Goal: Information Seeking & Learning: Learn about a topic

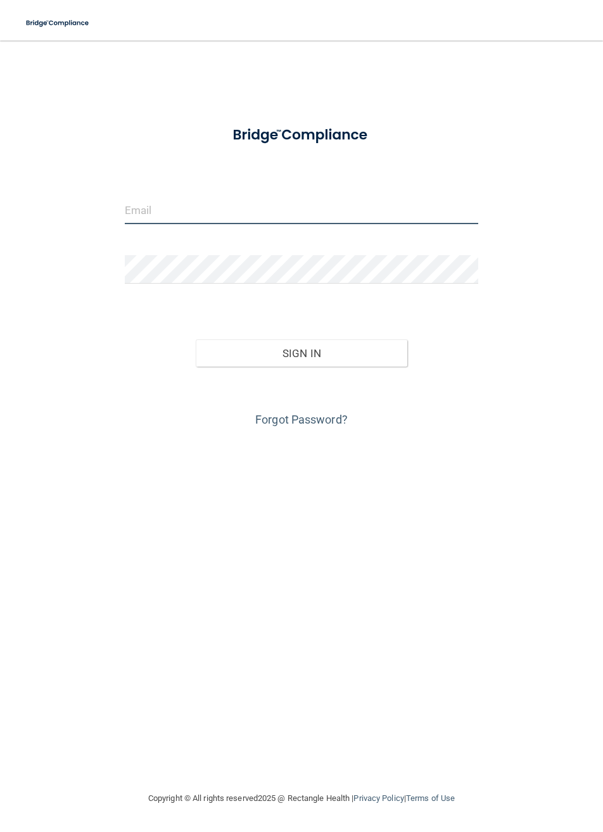
click at [370, 214] on input "email" at bounding box center [301, 210] width 353 height 28
type input "[EMAIL_ADDRESS][DOMAIN_NAME]"
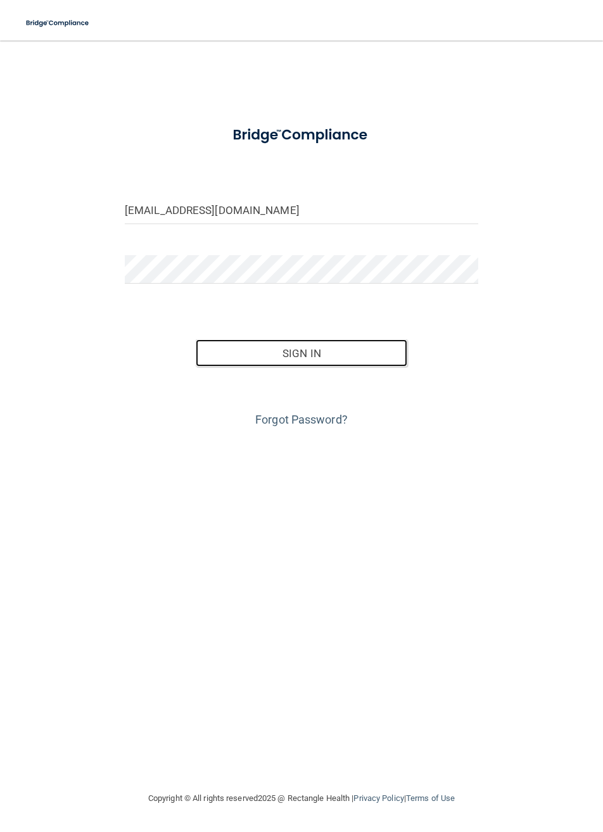
click at [368, 357] on button "Sign In" at bounding box center [302, 353] width 212 height 28
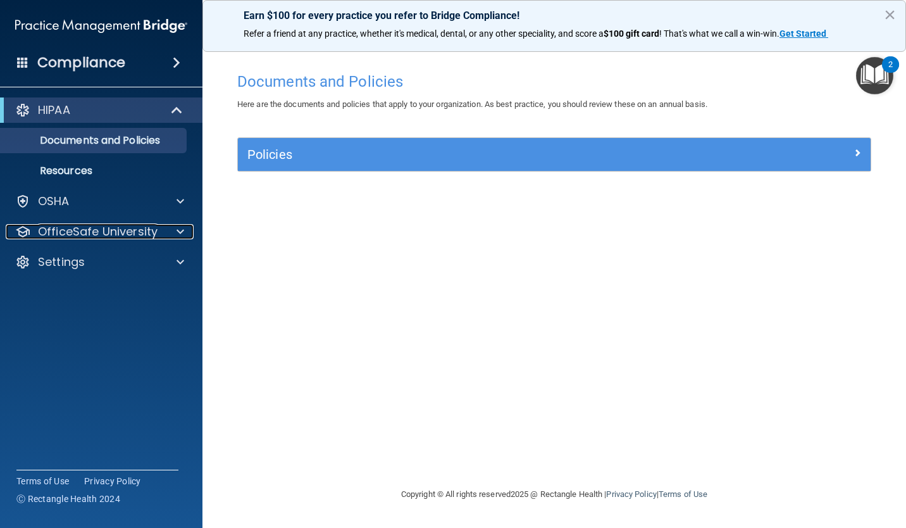
click at [67, 229] on p "OfficeSafe University" at bounding box center [98, 231] width 120 height 15
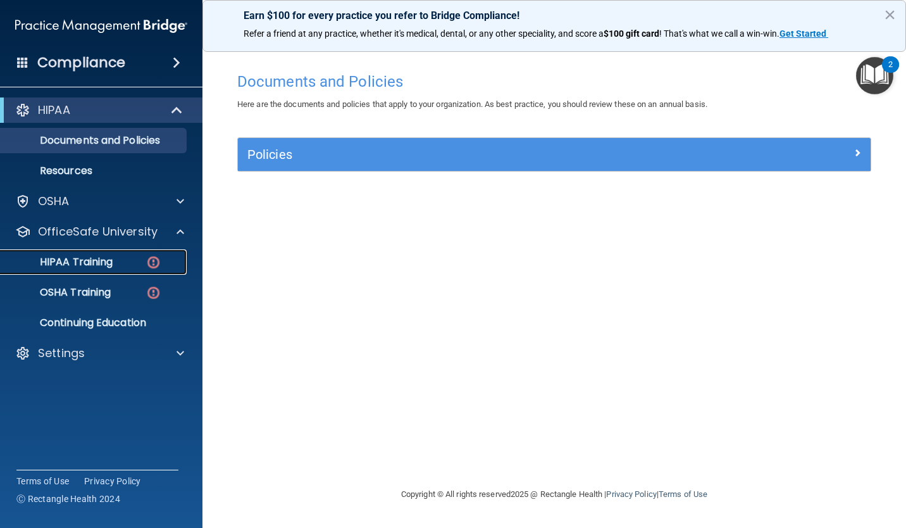
click at [45, 268] on p "HIPAA Training" at bounding box center [60, 262] width 104 height 13
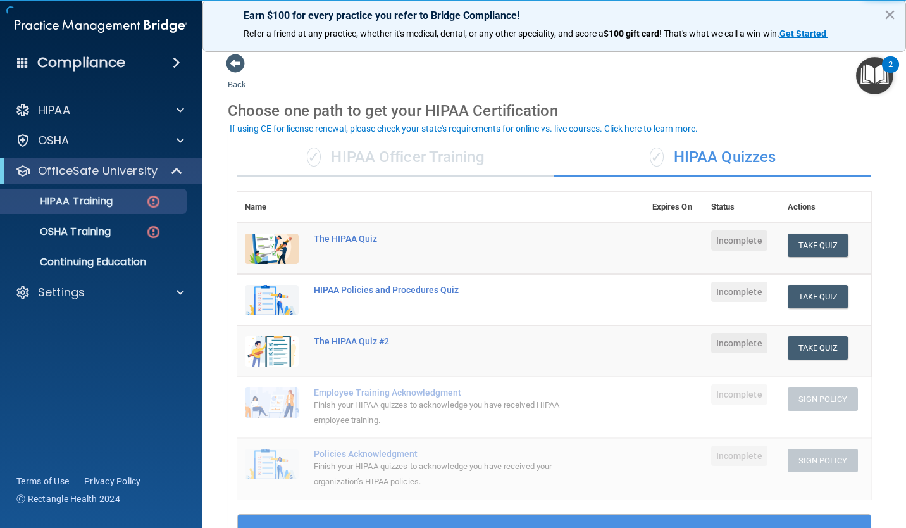
click at [387, 161] on div "✓ HIPAA Officer Training" at bounding box center [395, 158] width 317 height 38
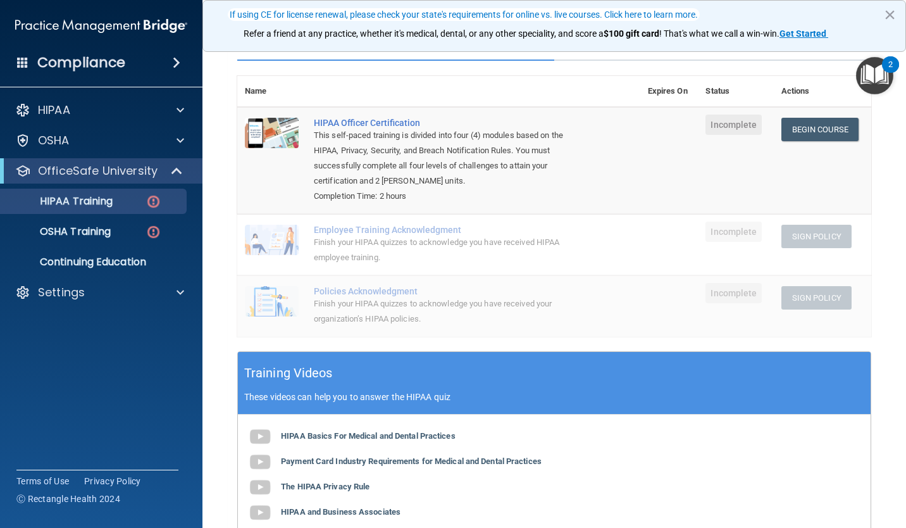
scroll to position [113, 0]
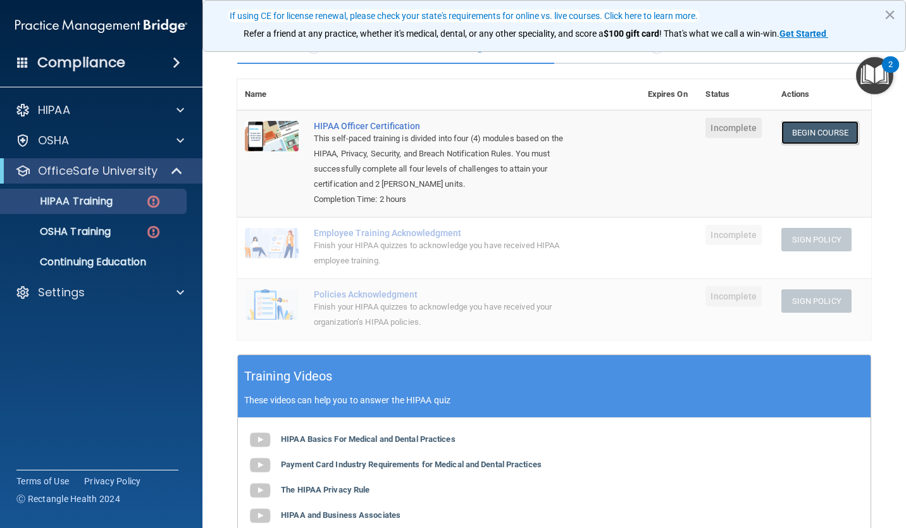
click at [602, 135] on link "Begin Course" at bounding box center [820, 132] width 77 height 23
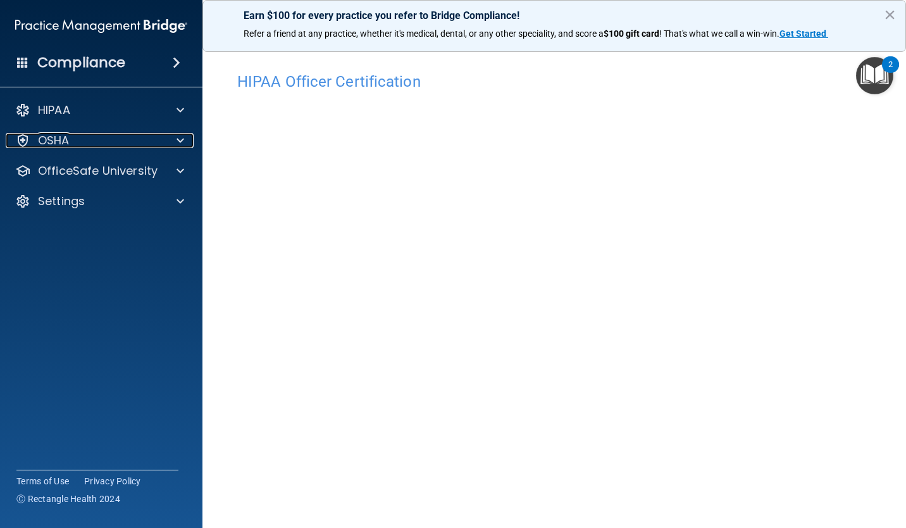
click at [9, 145] on div "OSHA" at bounding box center [84, 140] width 157 height 15
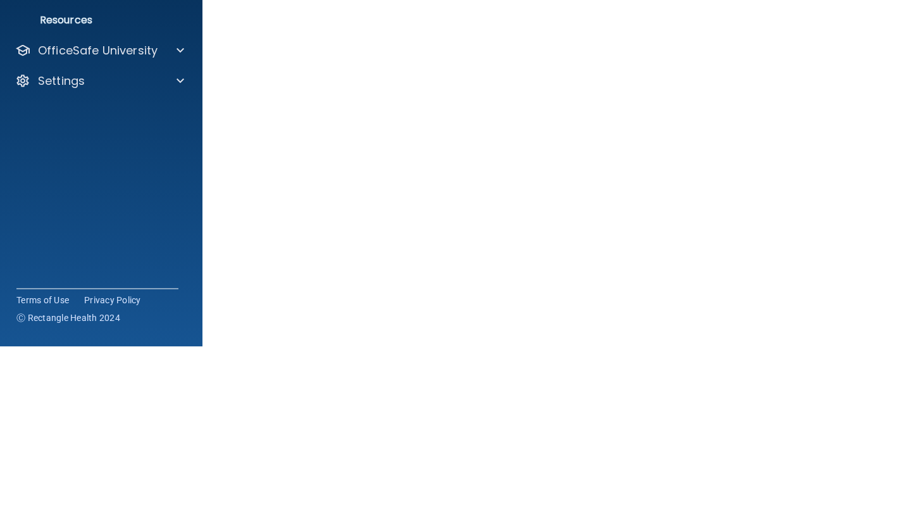
click at [874, 349] on main "HIPAA Officer Certification This course doesn’t expire until . Are you sure you…" at bounding box center [555, 284] width 704 height 487
